Goal: Information Seeking & Learning: Learn about a topic

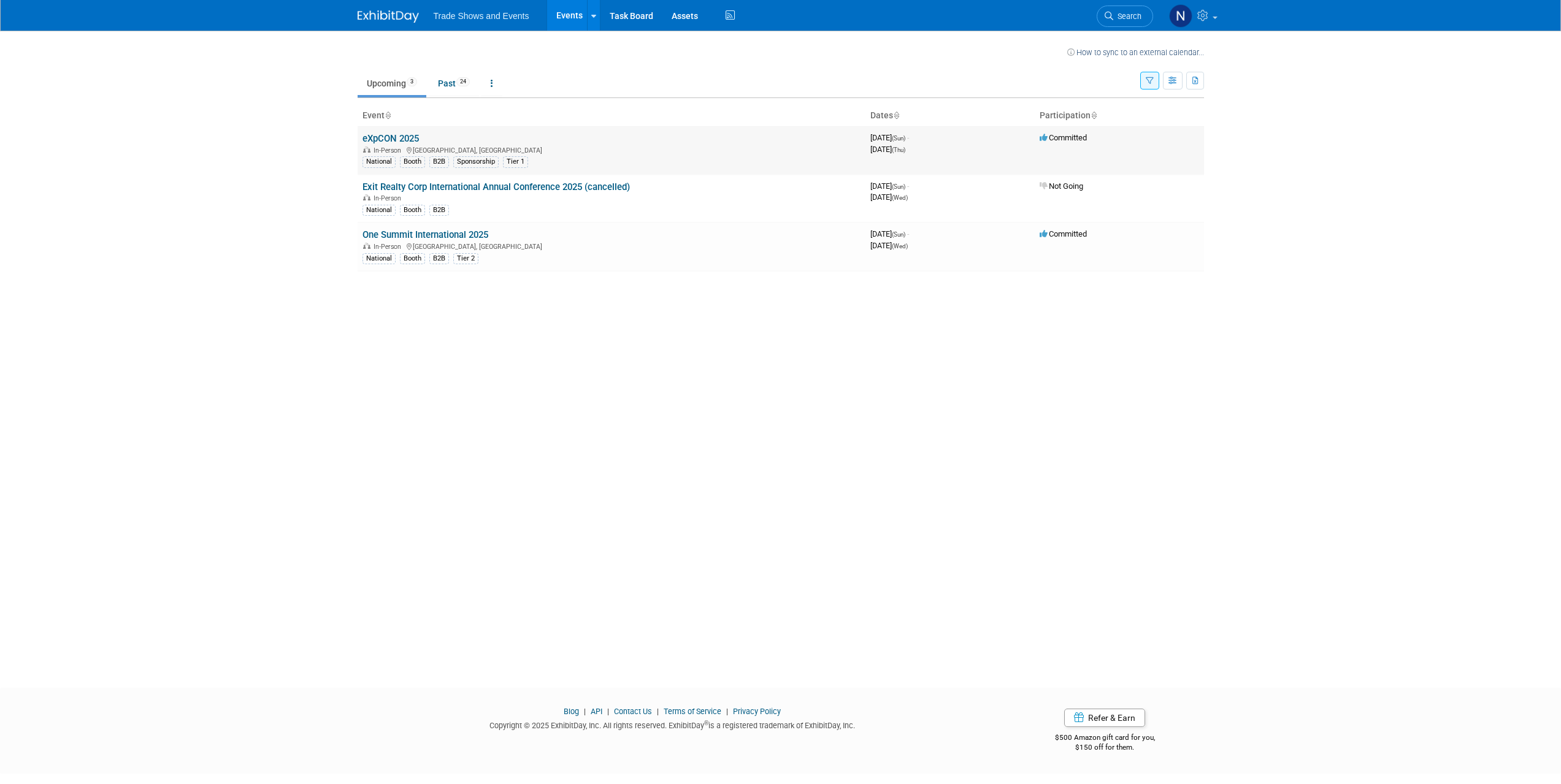
click at [395, 139] on link "eXpCON 2025" at bounding box center [391, 138] width 56 height 11
click at [396, 235] on link "One Summit International 2025" at bounding box center [425, 234] width 126 height 11
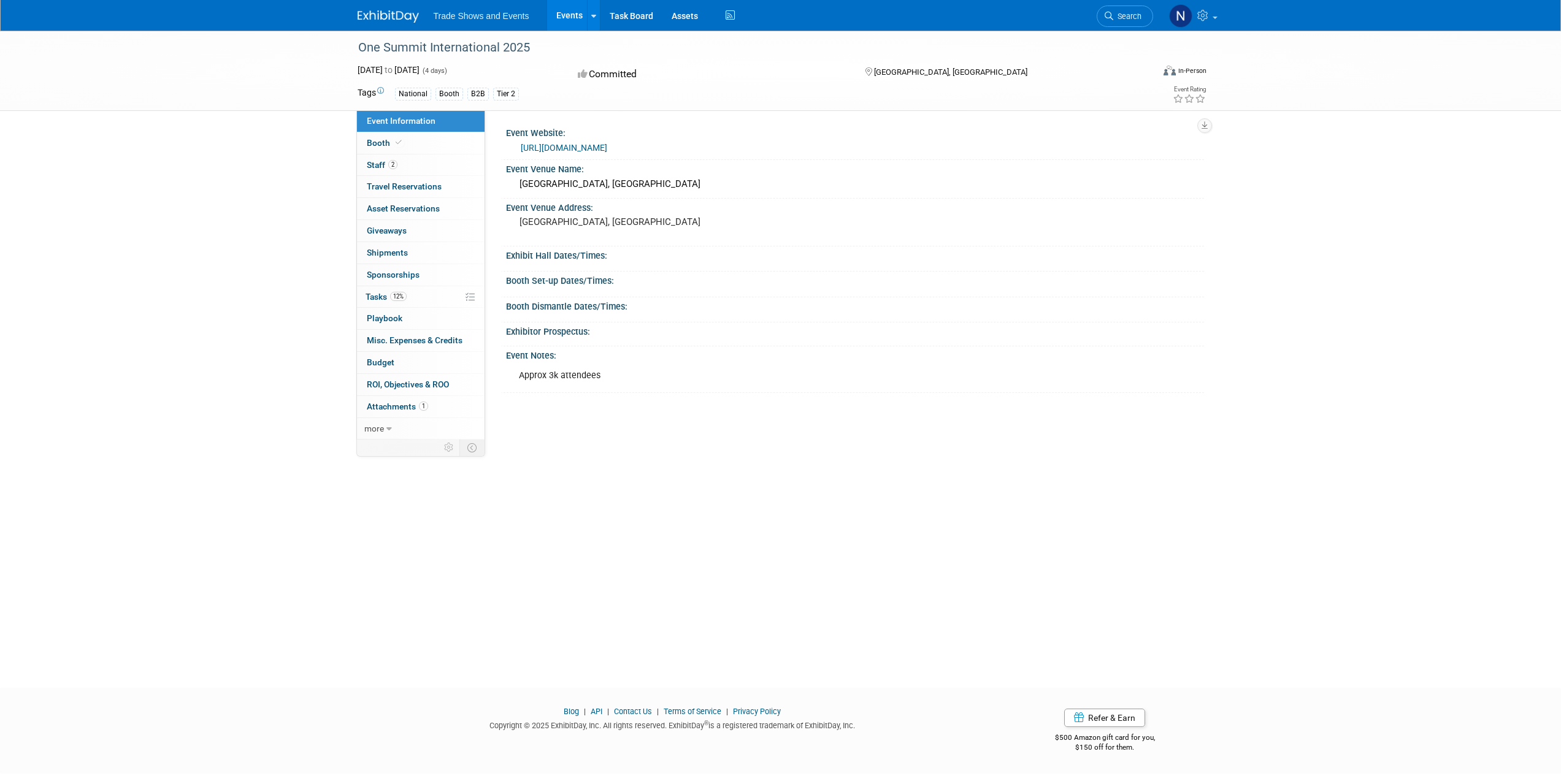
click at [594, 148] on link "[URL][DOMAIN_NAME]" at bounding box center [564, 147] width 87 height 10
